Goal: Information Seeking & Learning: Find specific fact

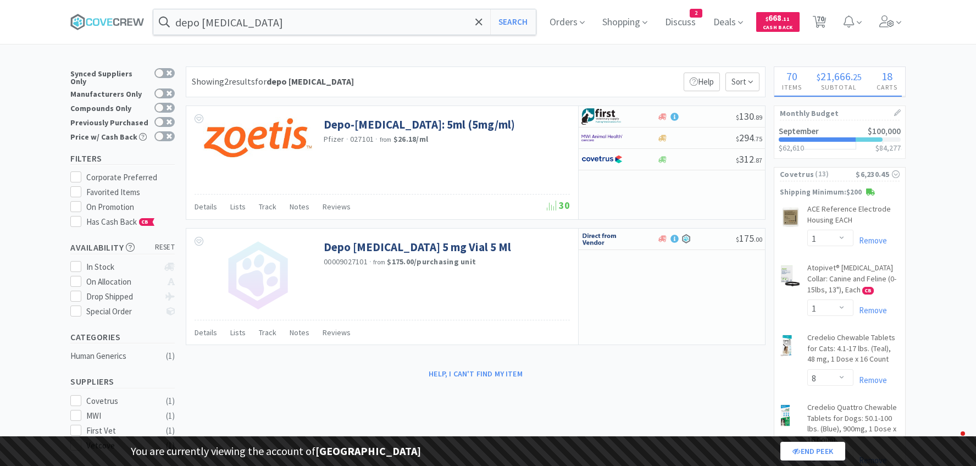
select select "1"
select select "8"
select select "1"
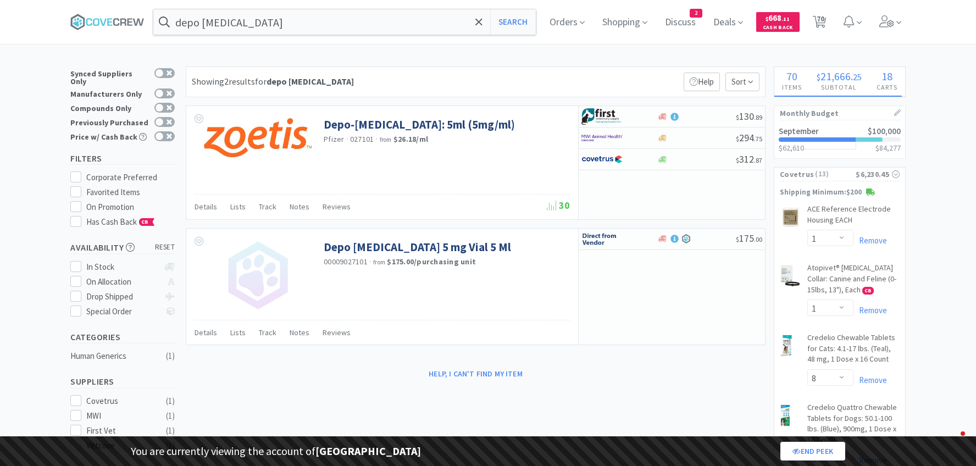
select select "2"
select select "1"
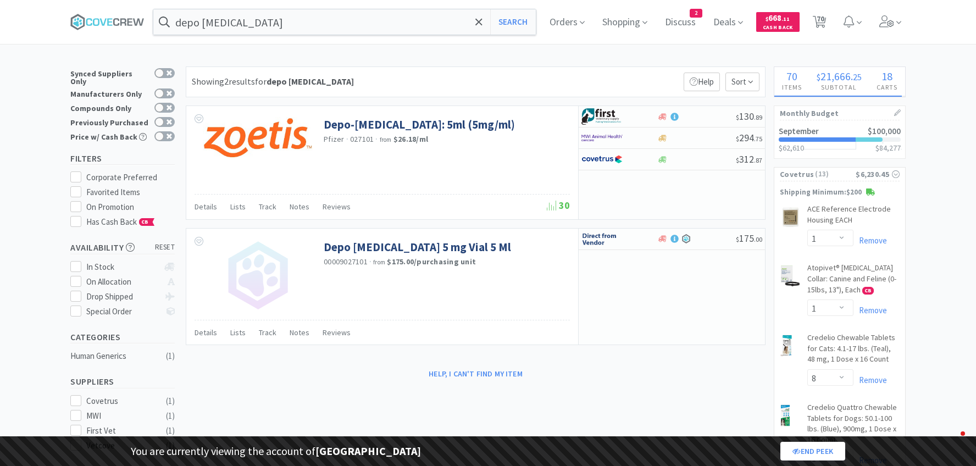
select select "1"
select select "3"
select select "1"
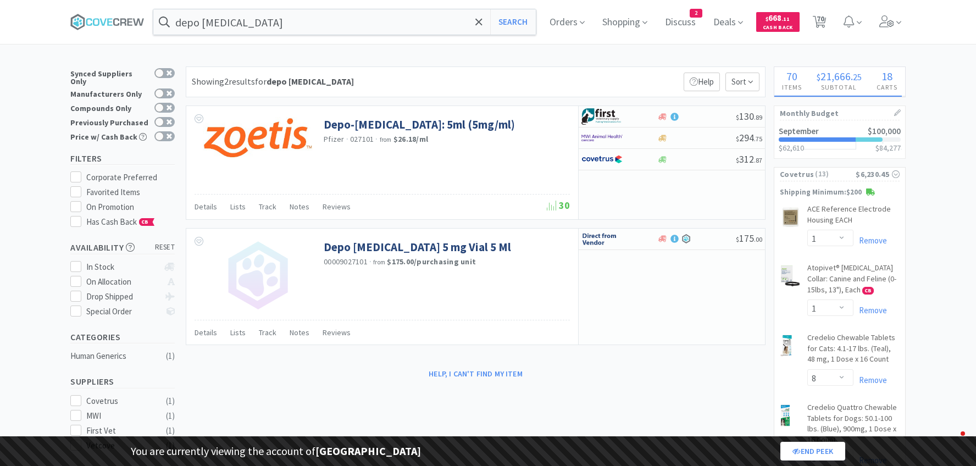
select select "1"
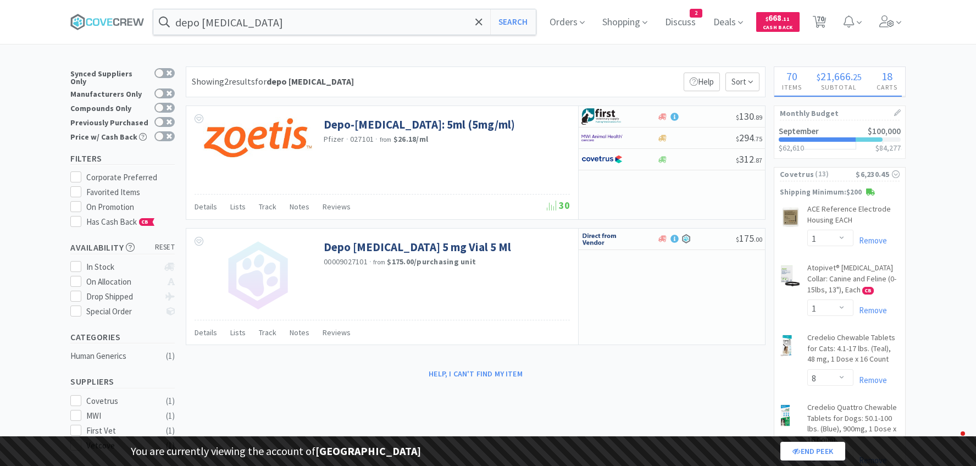
select select "1"
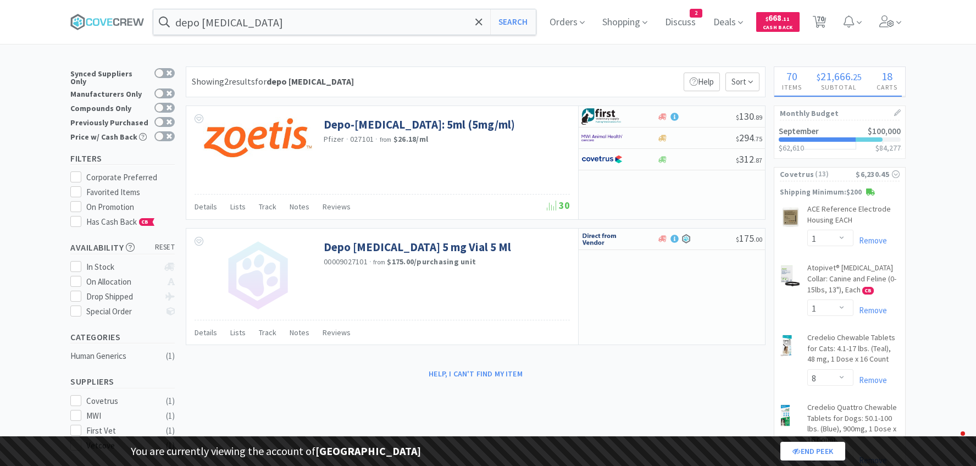
select select "1"
select select "2"
select select "1"
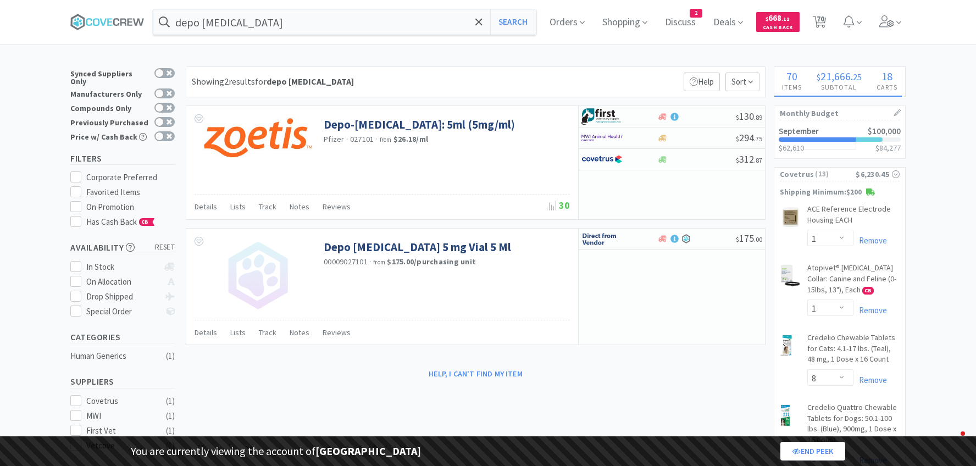
select select "1"
select select "5"
select select "2"
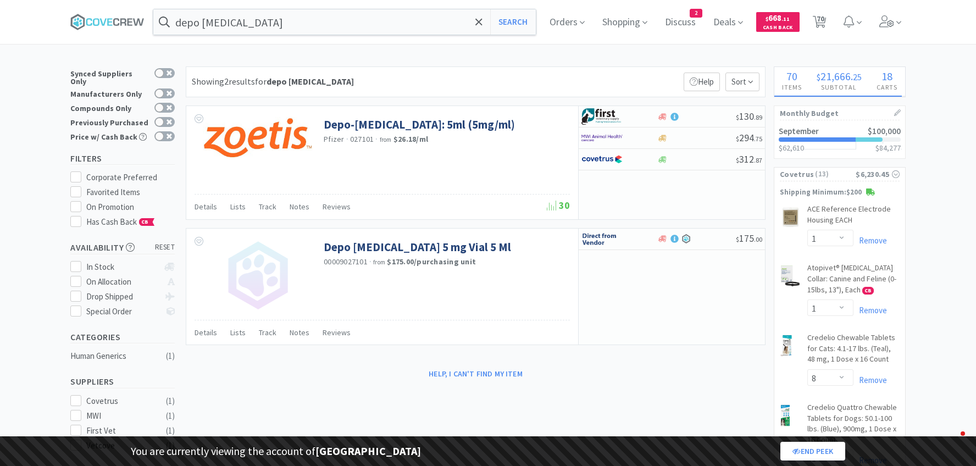
select select "1"
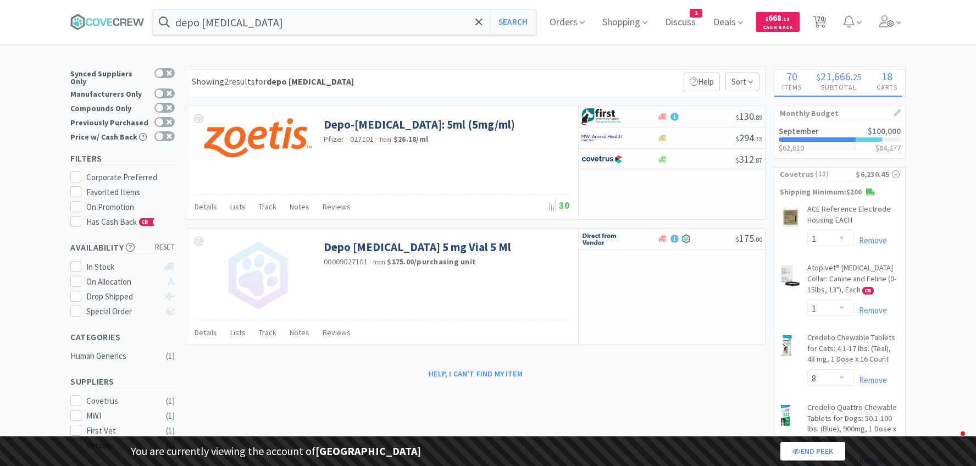
select select "1"
select select "2"
select select "4"
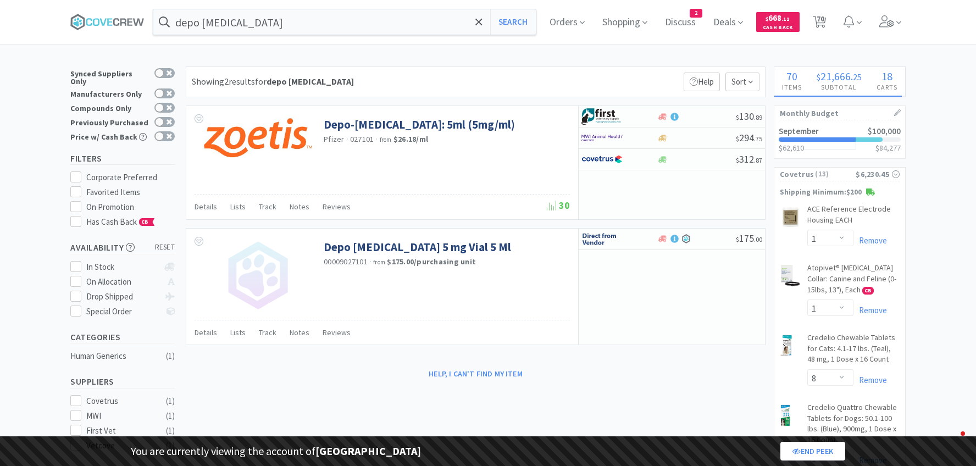
select select "4"
select select "3"
select select "1"
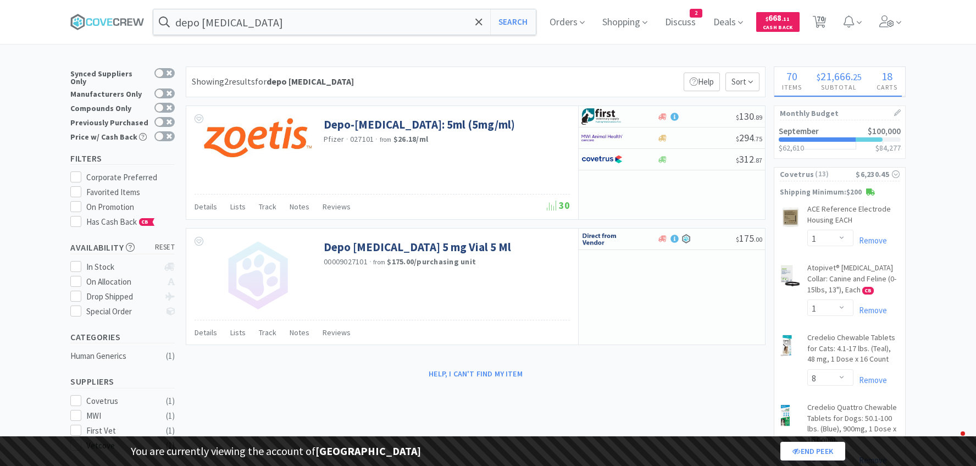
select select "1"
select select "3"
select select "2"
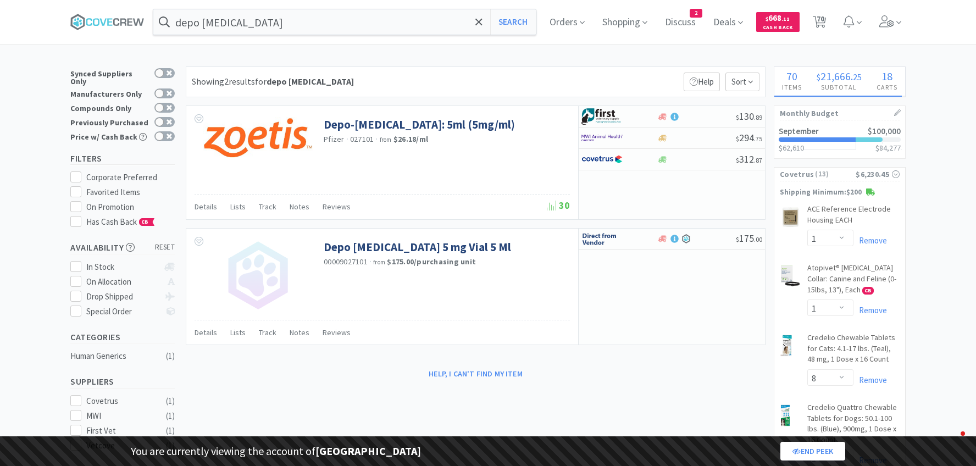
select select "2"
select select "1"
select select "2"
select select "1"
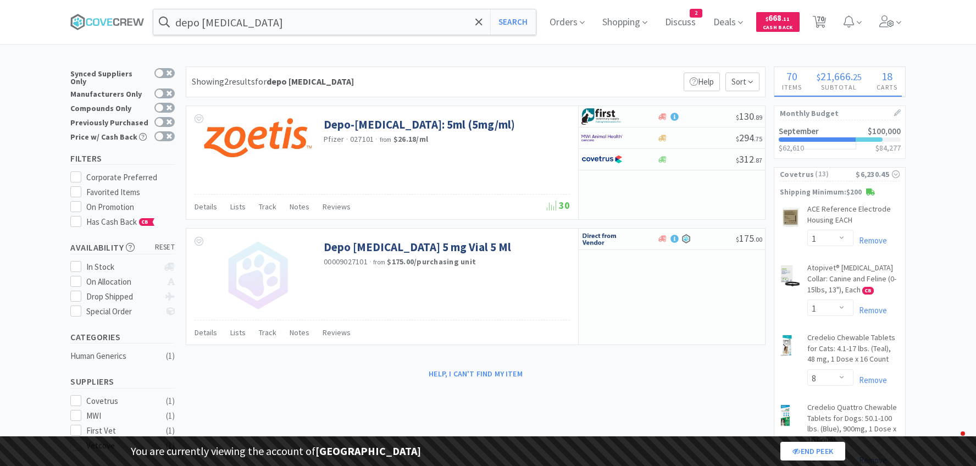
select select "1"
select select "25"
select select "1"
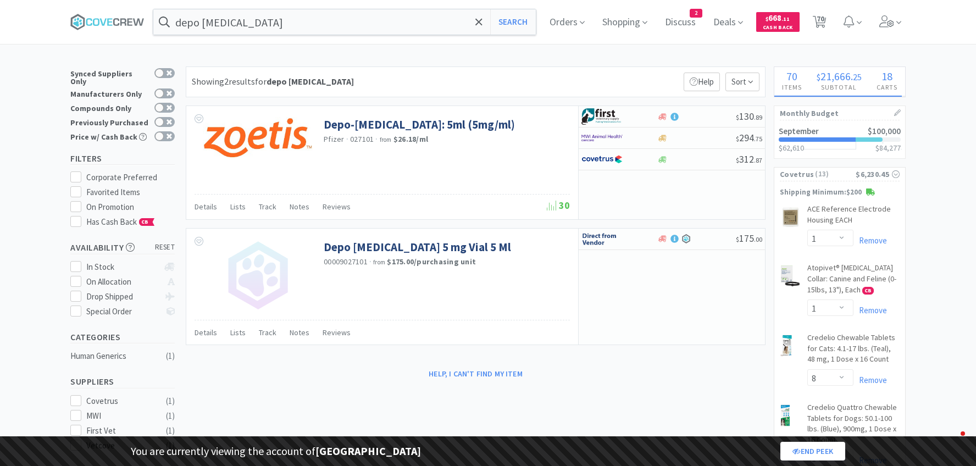
select select "1"
select select "5"
select select "2"
